Goal: Task Accomplishment & Management: Manage account settings

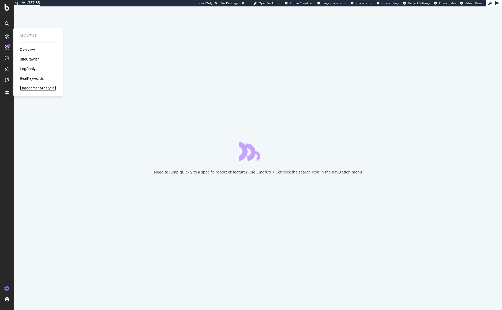
click at [32, 88] on div "EngagementAnalytics" at bounding box center [38, 87] width 36 height 5
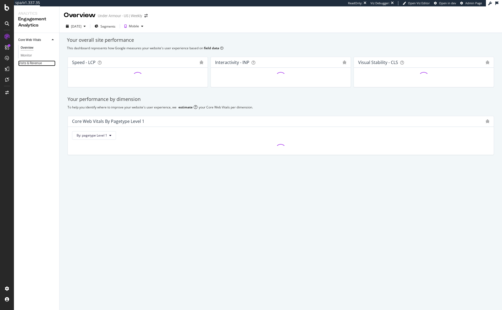
click at [42, 63] on link "Visits & Revenue" at bounding box center [36, 64] width 37 height 6
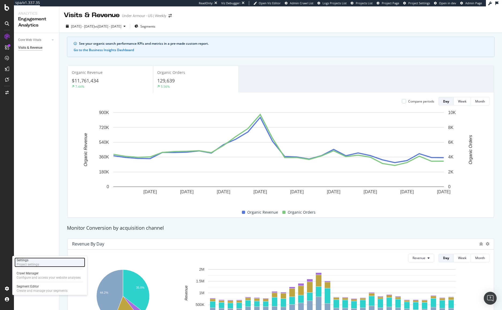
click at [32, 265] on div "Project settings" at bounding box center [28, 265] width 23 height 4
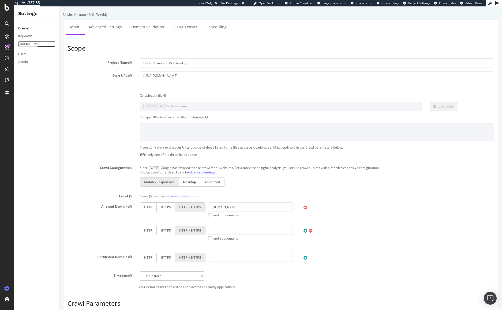
click at [32, 44] on div "Data Sources" at bounding box center [27, 44] width 19 height 6
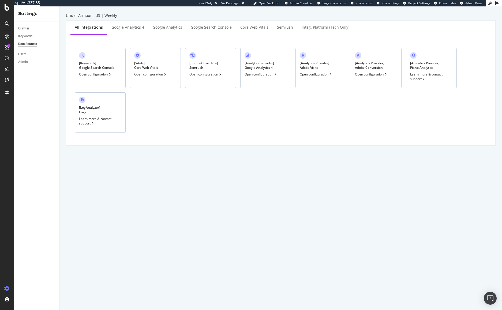
click at [329, 66] on div "[ Analytics Provider ] Adobe Visits" at bounding box center [314, 65] width 29 height 9
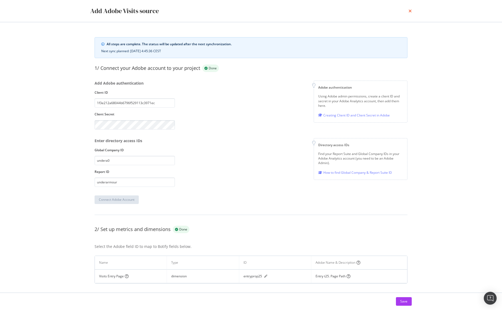
click at [410, 11] on icon "times" at bounding box center [410, 11] width 3 height 4
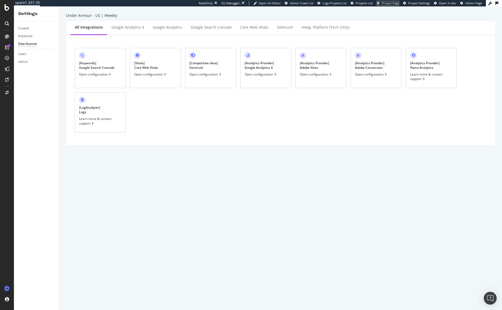
click at [391, 4] on span "Project Page" at bounding box center [390, 3] width 17 height 4
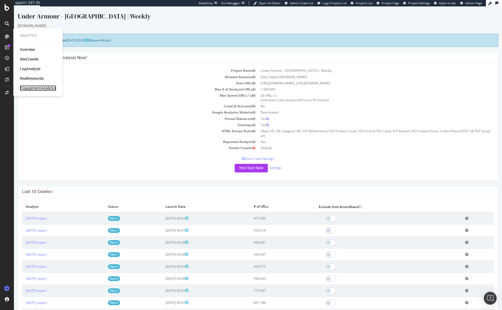
click at [34, 90] on div "EngagementAnalytics" at bounding box center [38, 87] width 36 height 5
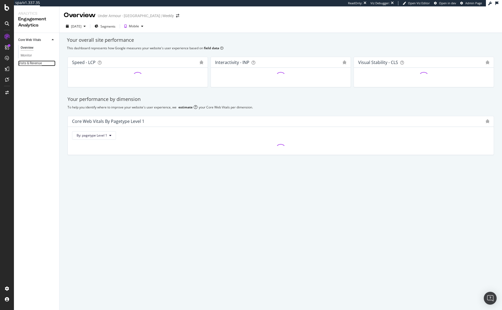
click at [34, 65] on div "Visits & Revenue" at bounding box center [30, 64] width 24 height 6
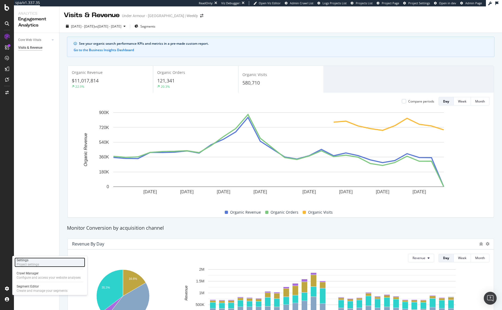
click at [30, 259] on div "Settings" at bounding box center [28, 260] width 23 height 4
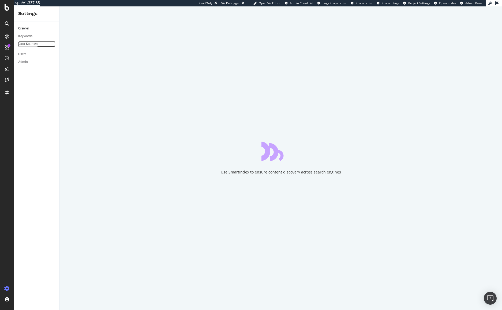
click at [28, 45] on div "Data Sources" at bounding box center [27, 44] width 19 height 6
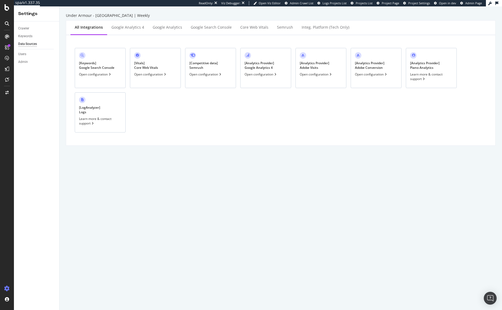
click at [338, 69] on div "[ Analytics Provider ] Adobe Visits Open configuration" at bounding box center [321, 68] width 51 height 40
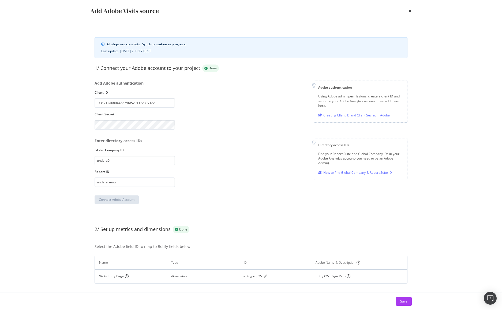
drag, startPoint x: 273, startPoint y: 280, endPoint x: 248, endPoint y: 279, distance: 24.4
click at [248, 279] on td "entryprop25" at bounding box center [275, 277] width 72 height 14
click at [249, 277] on div "entryprop25" at bounding box center [253, 276] width 18 height 5
copy div "entryprop25"
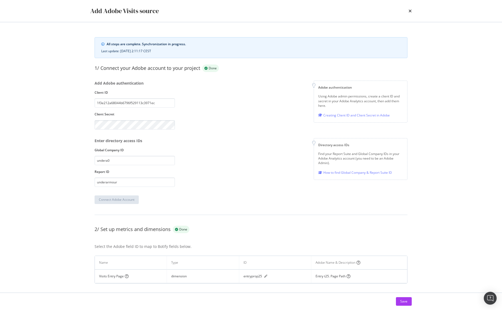
click at [409, 14] on div "times" at bounding box center [410, 10] width 3 height 9
